Goal: Transaction & Acquisition: Purchase product/service

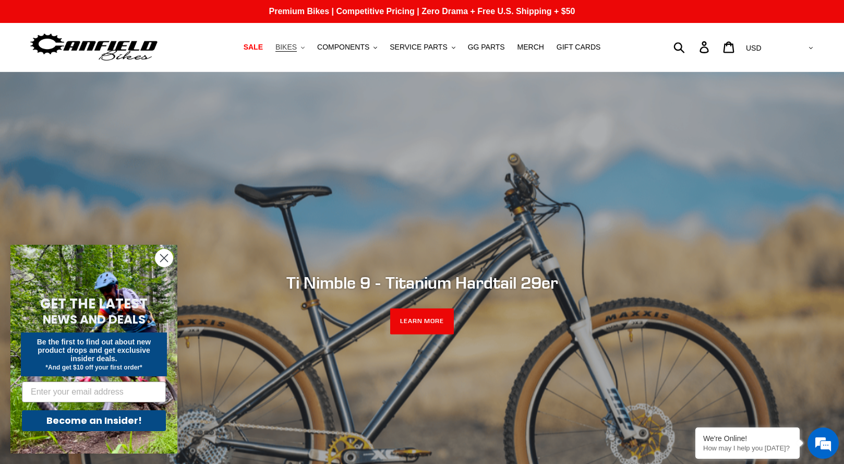
click at [305, 49] on icon ".cls-1{fill:#231f20}" at bounding box center [303, 48] width 4 height 4
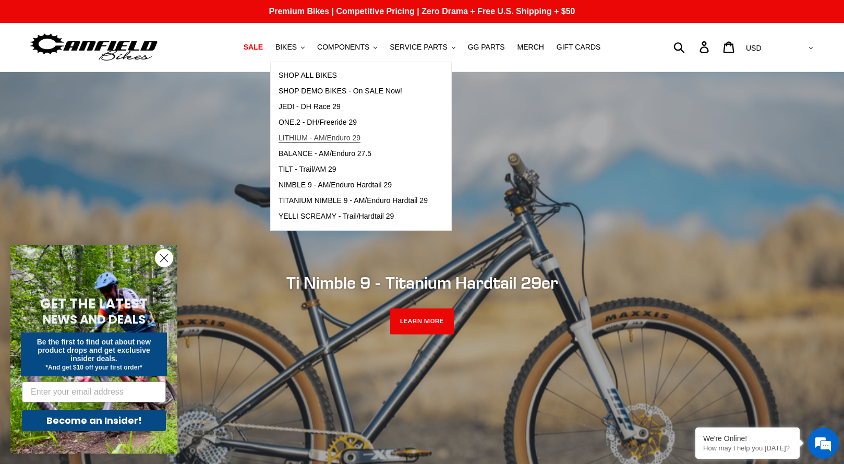
click at [324, 139] on span "LITHIUM - AM/Enduro 29" at bounding box center [320, 138] width 82 height 9
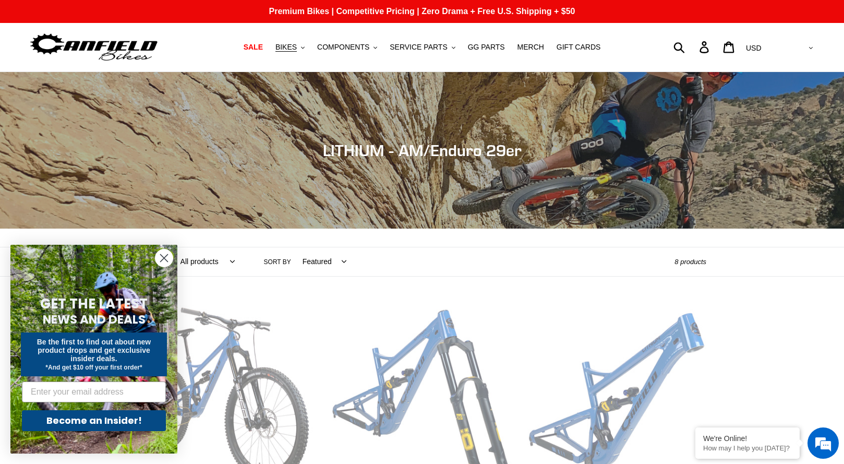
click at [162, 257] on circle "Close dialog" at bounding box center [163, 257] width 17 height 17
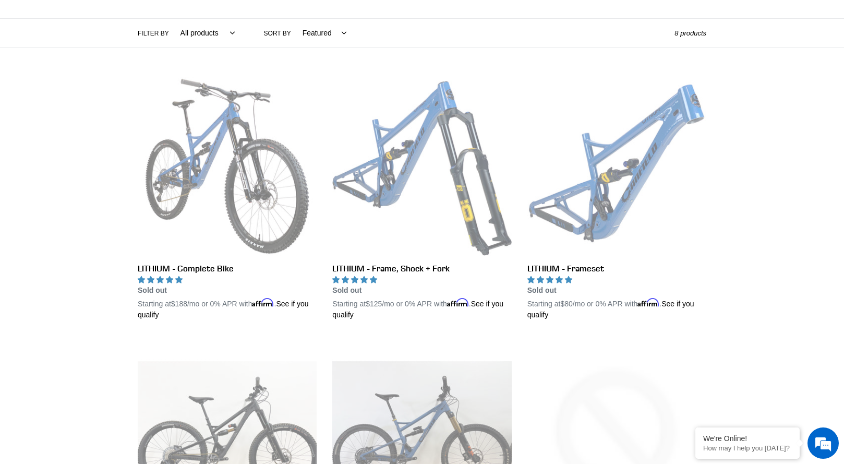
scroll to position [20, 0]
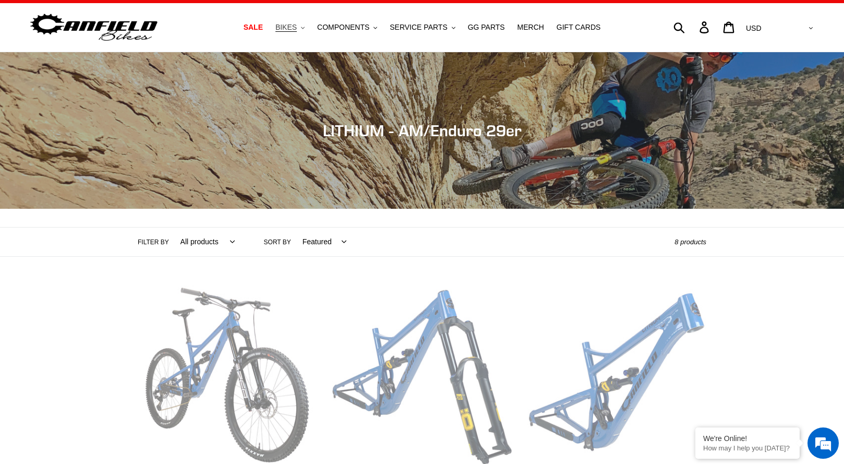
click at [305, 27] on icon ".cls-1{fill:#231f20}" at bounding box center [303, 28] width 4 height 4
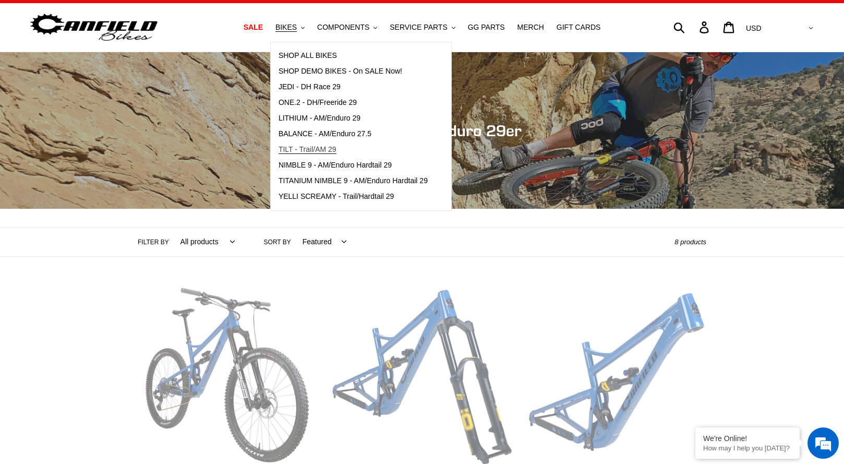
click at [321, 148] on span "TILT - Trail/AM 29" at bounding box center [308, 149] width 58 height 9
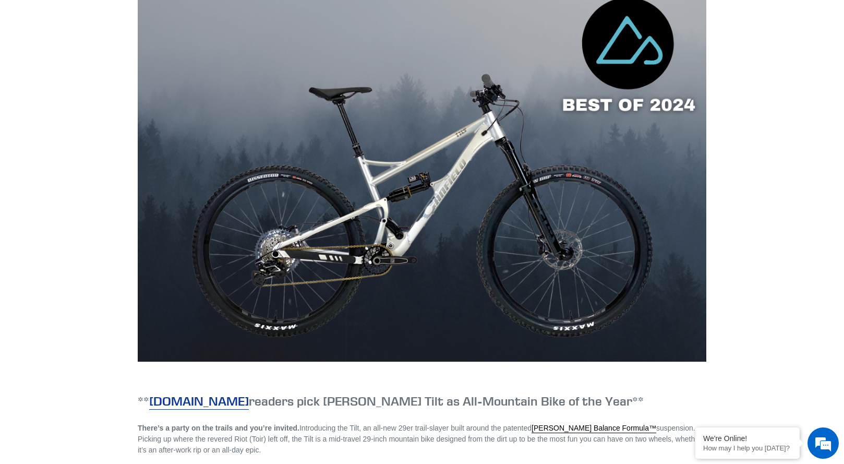
scroll to position [678, 0]
